Goal: Transaction & Acquisition: Purchase product/service

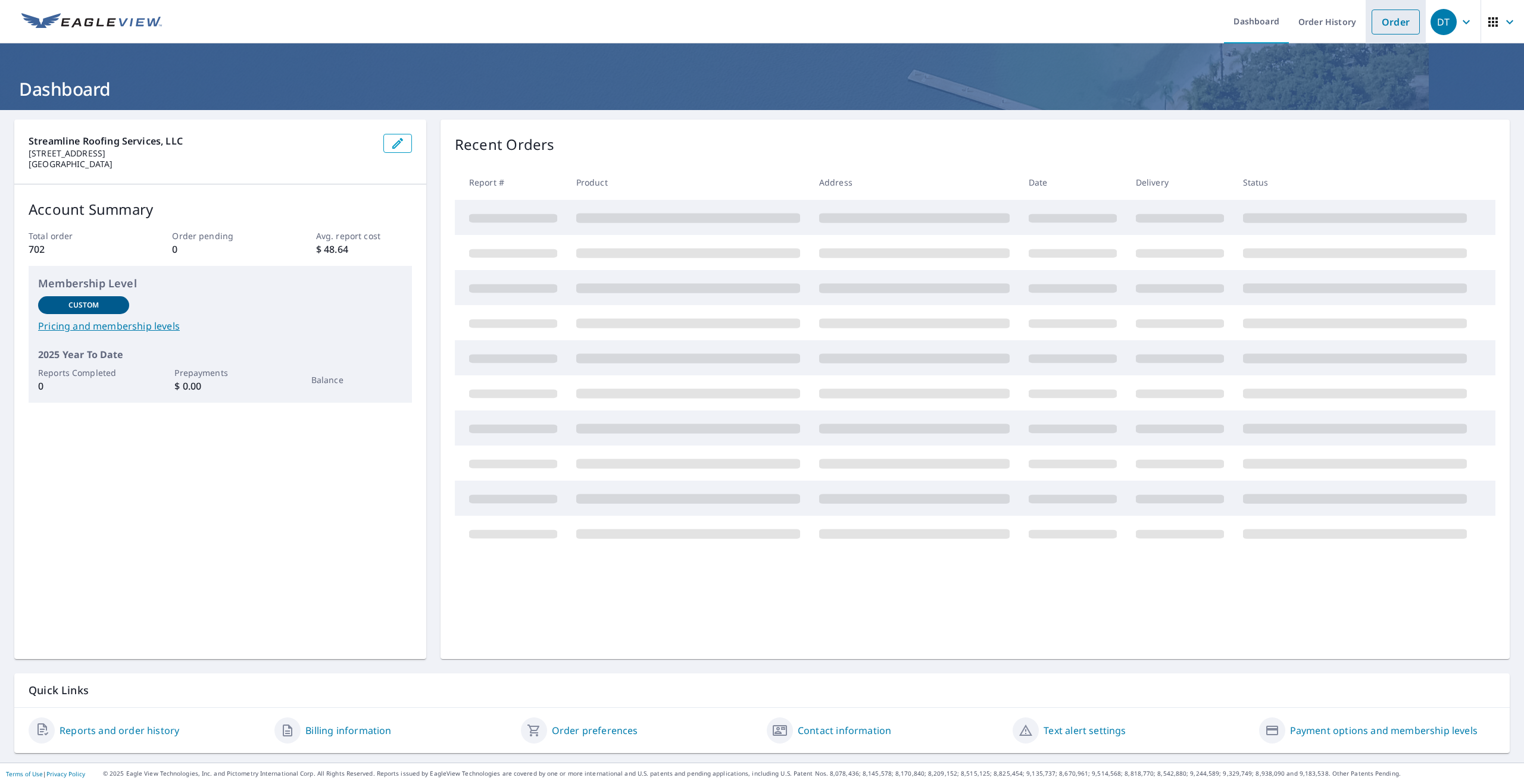
click at [1386, 25] on link "Order" at bounding box center [1396, 22] width 49 height 25
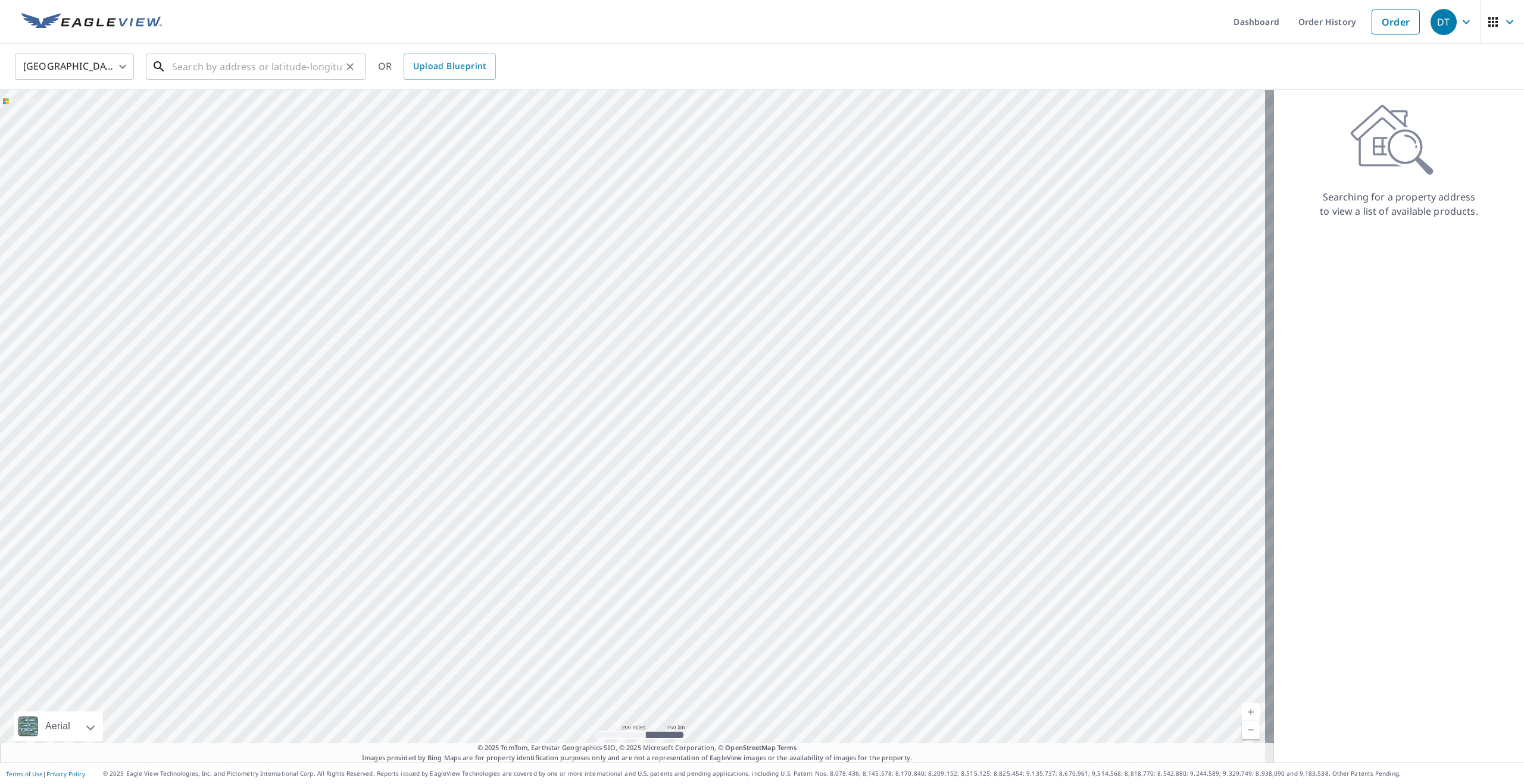
click at [202, 64] on input "text" at bounding box center [257, 67] width 170 height 33
click at [267, 96] on span "[STREET_ADDRESS]" at bounding box center [263, 101] width 187 height 14
type input "[STREET_ADDRESS]"
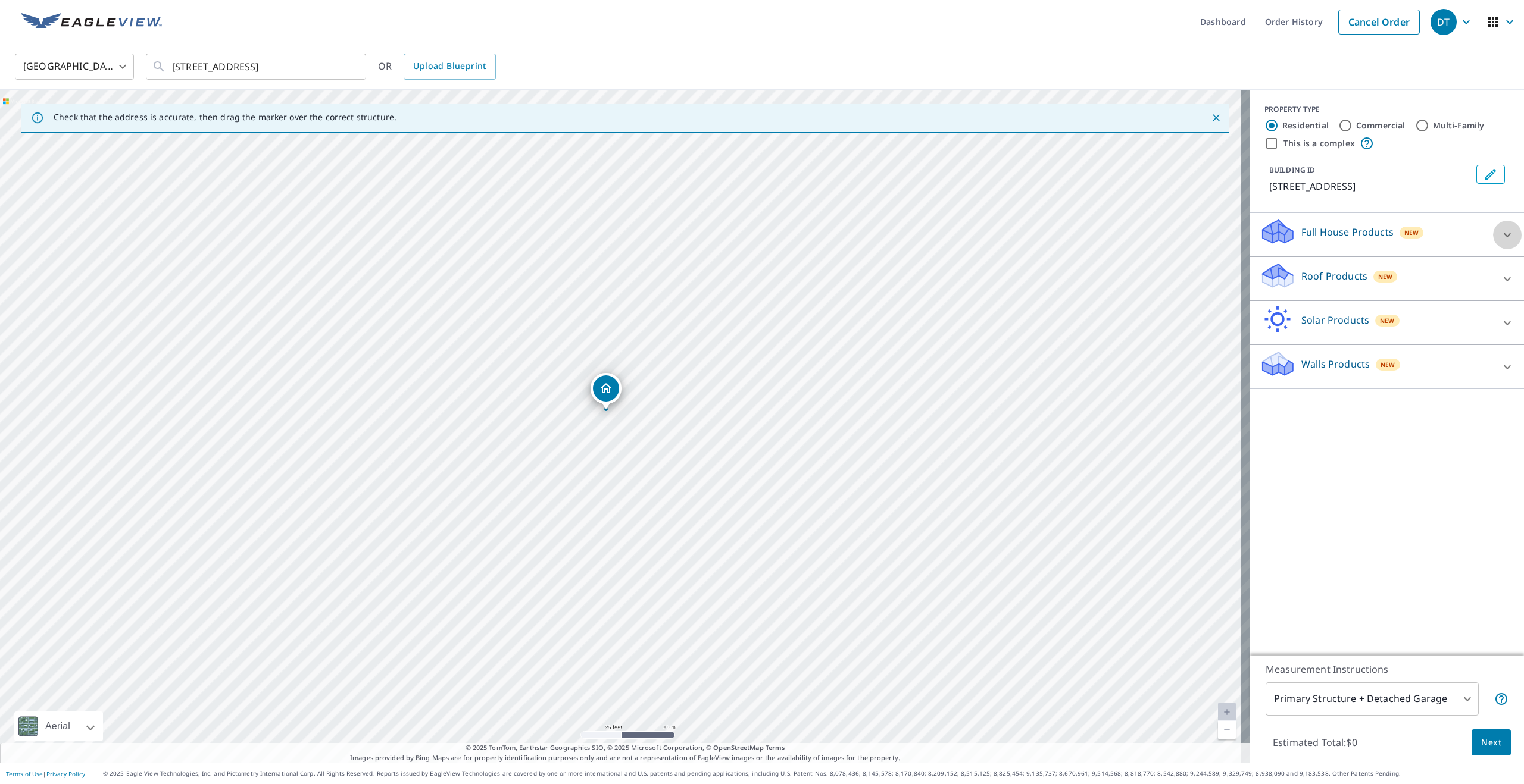
click at [1500, 238] on icon at bounding box center [1507, 235] width 15 height 14
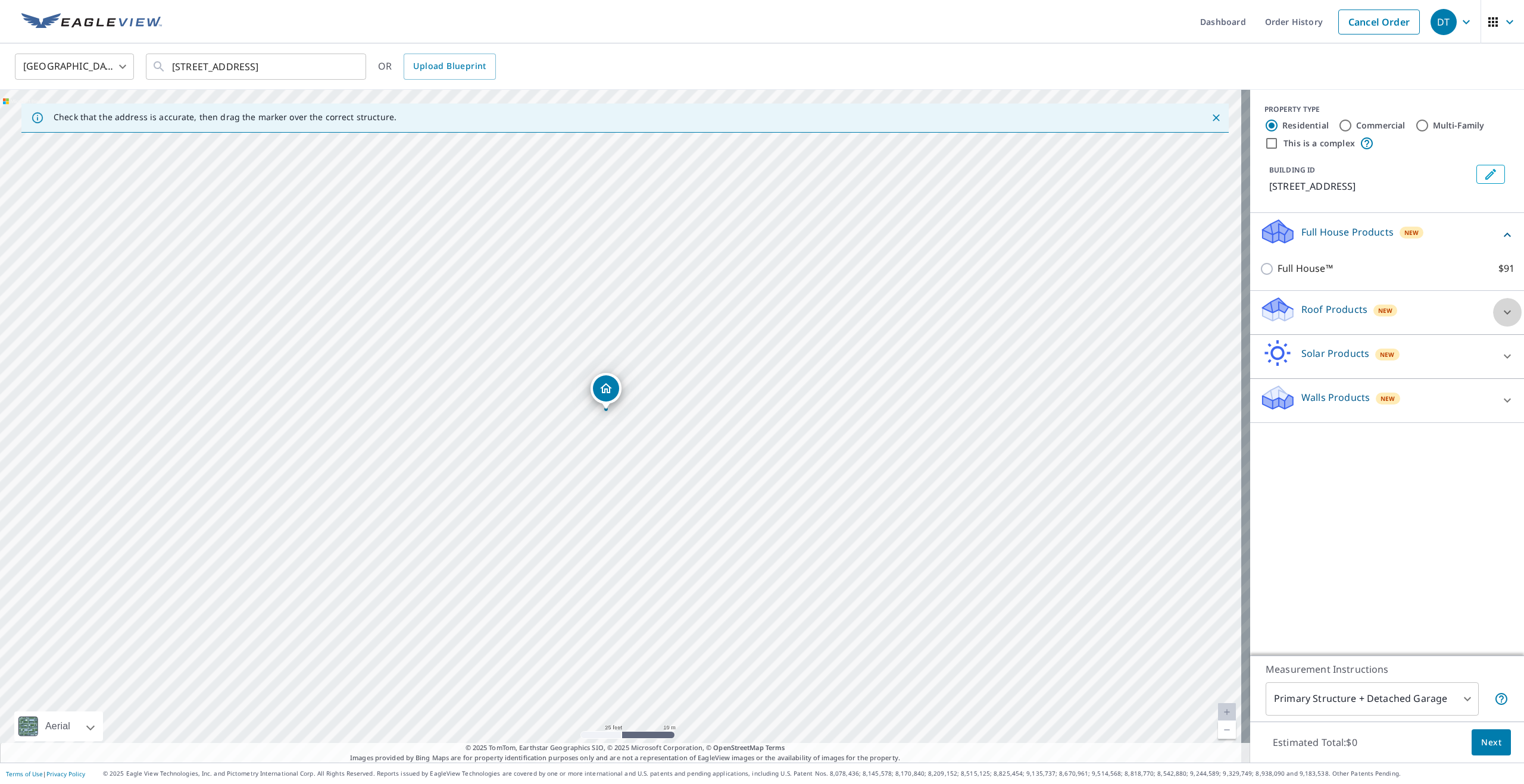
click at [1500, 314] on icon at bounding box center [1507, 312] width 15 height 14
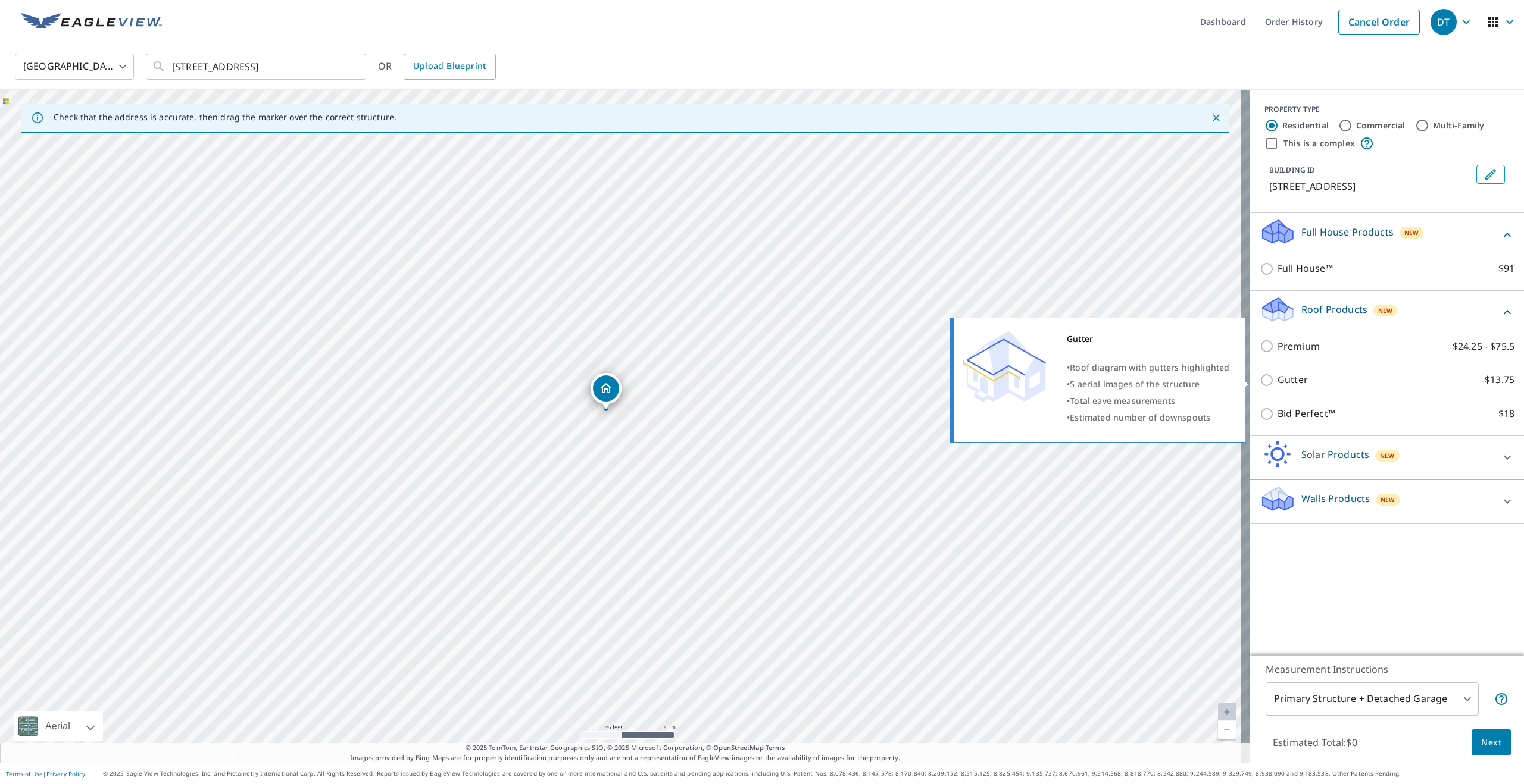
click at [1261, 381] on input "Gutter $13.75" at bounding box center [1269, 380] width 18 height 14
checkbox input "true"
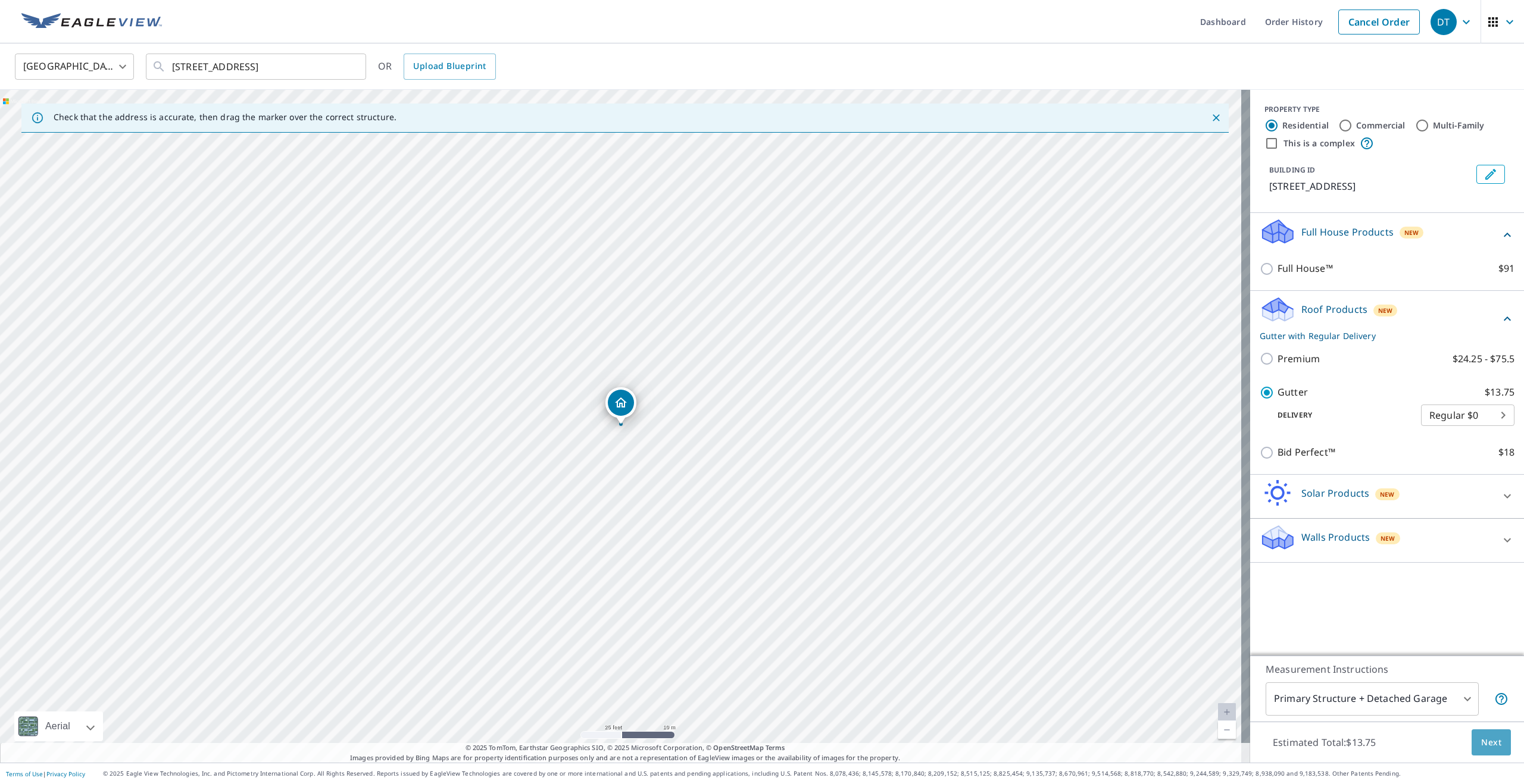
click at [1485, 741] on span "Next" at bounding box center [1491, 743] width 20 height 15
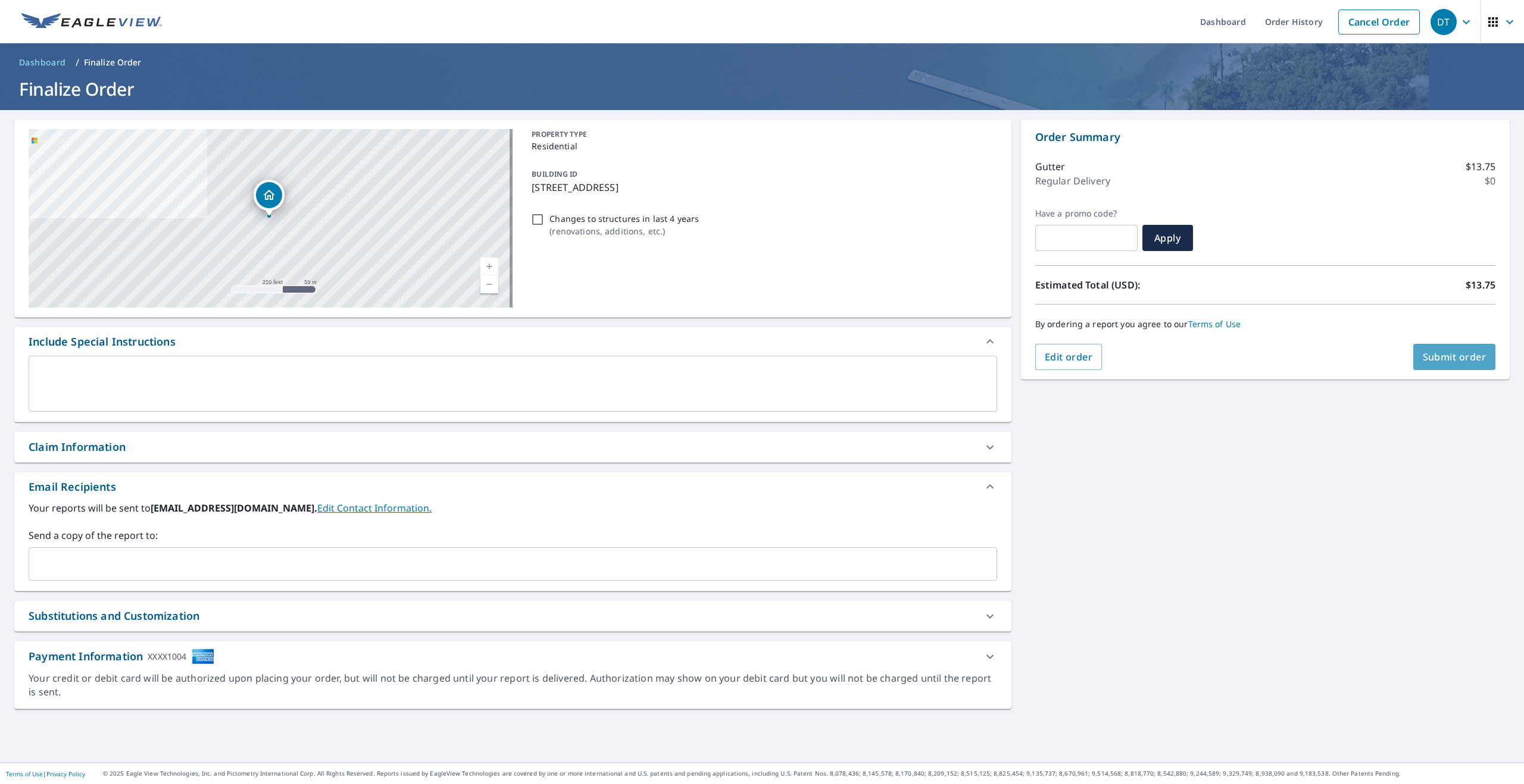
click at [1424, 357] on span "Submit order" at bounding box center [1455, 357] width 64 height 13
